Goal: Task Accomplishment & Management: Use online tool/utility

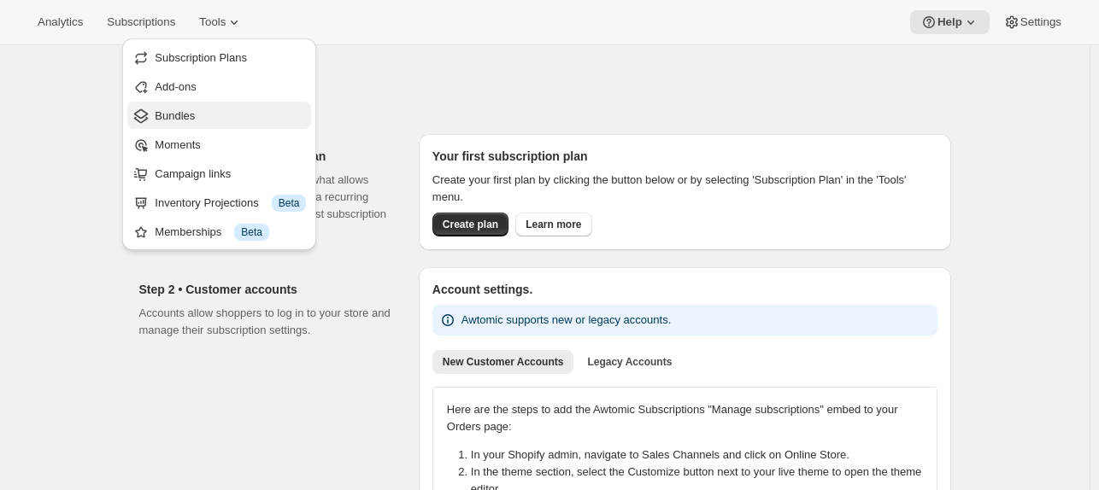
click at [191, 123] on span "Bundles" at bounding box center [230, 116] width 151 height 17
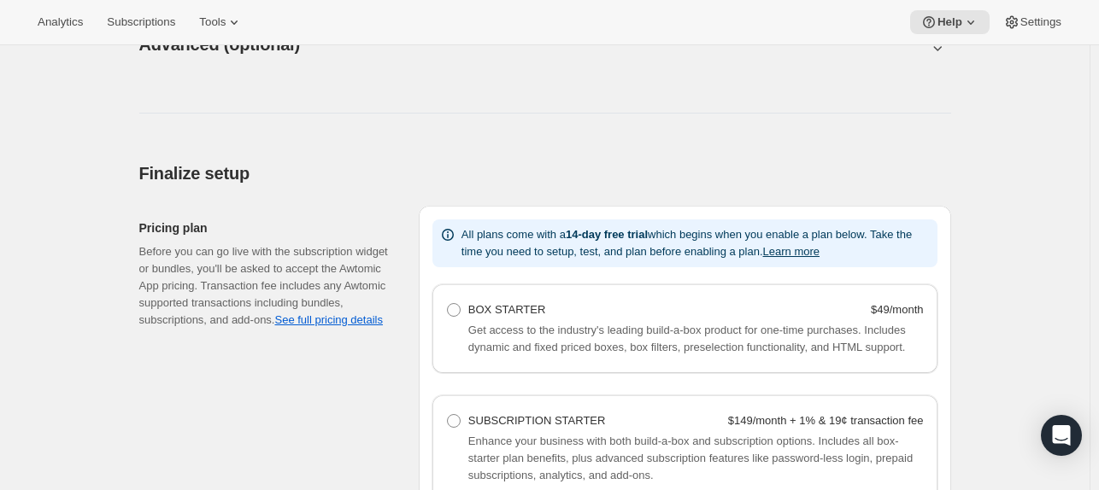
scroll to position [1130, 0]
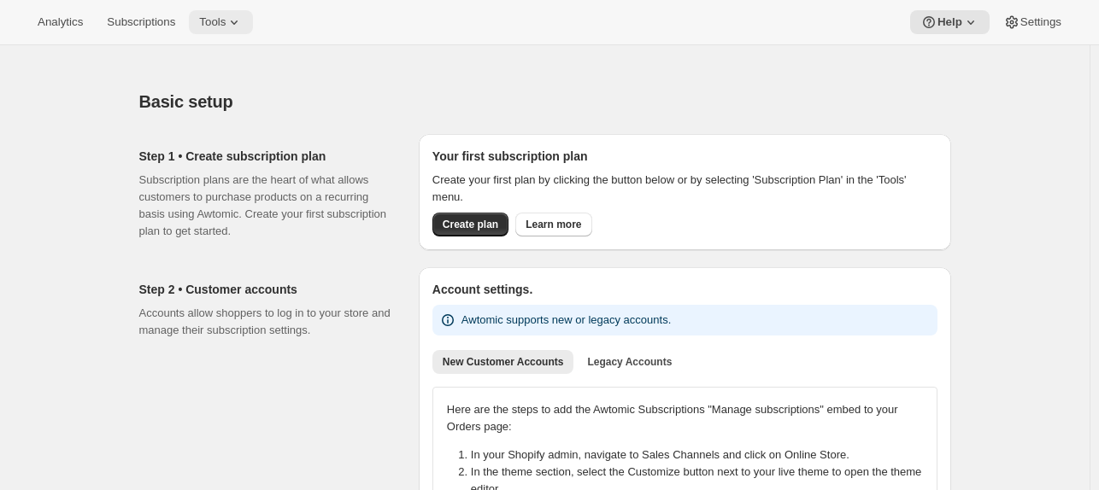
click at [222, 24] on button "Tools" at bounding box center [221, 22] width 64 height 24
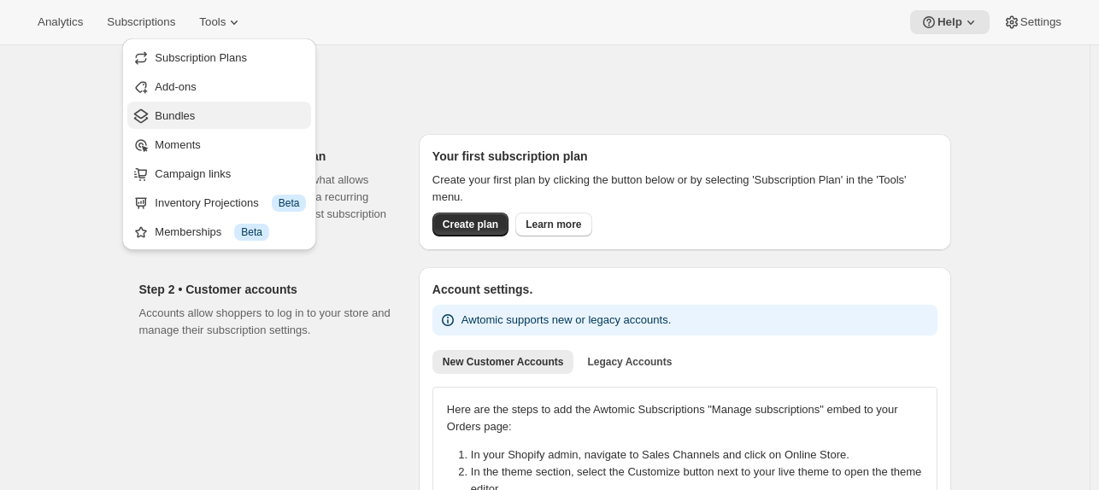
click at [195, 116] on span "Bundles" at bounding box center [230, 116] width 151 height 17
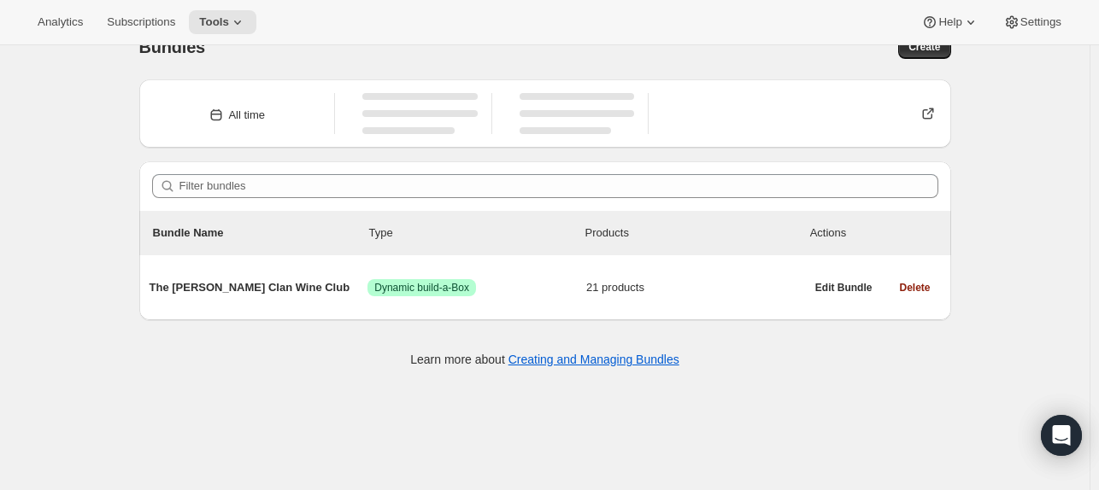
scroll to position [44, 0]
